Goal: Find specific page/section: Find specific page/section

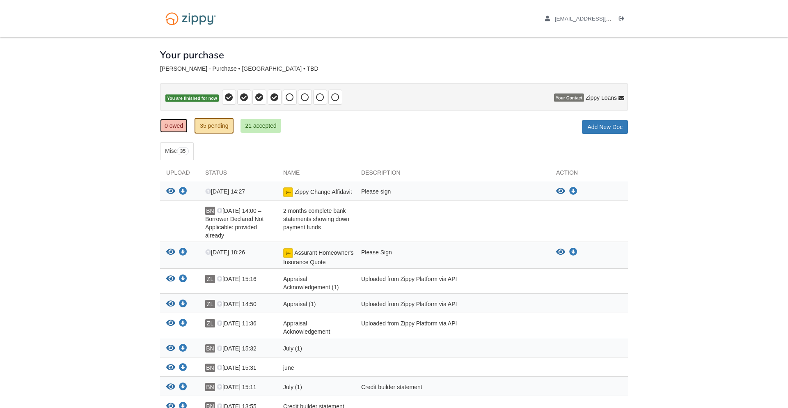
click at [183, 124] on link "0 owed" at bounding box center [174, 126] width 28 height 14
